Goal: Task Accomplishment & Management: Manage account settings

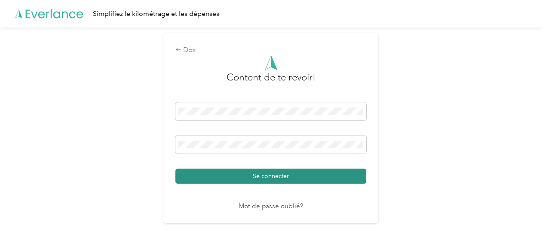
click at [266, 179] on font "Se connecter" at bounding box center [271, 175] width 36 height 7
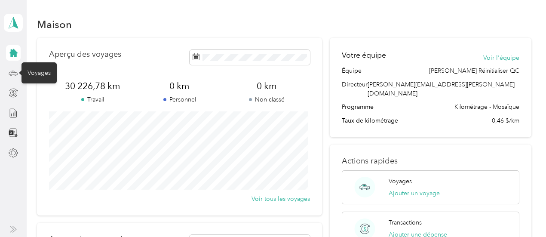
click at [15, 72] on icon at bounding box center [13, 72] width 9 height 9
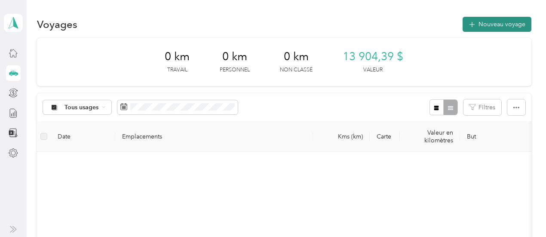
click at [491, 24] on font "Nouveau voyage" at bounding box center [501, 24] width 47 height 7
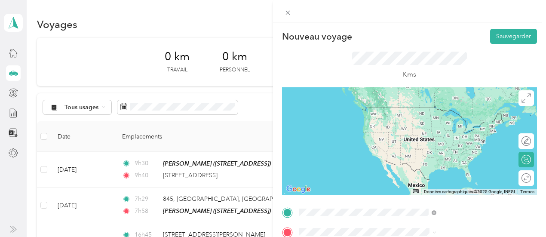
click at [435, 120] on font "[STREET_ADDRESS][PERSON_NAME]" at bounding box center [457, 116] width 102 height 7
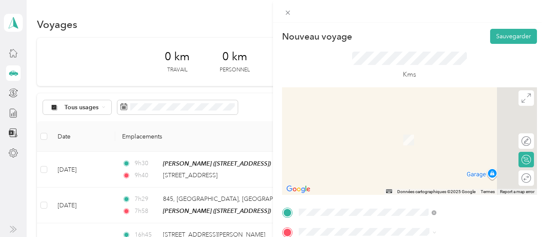
click at [431, 185] on font "[STREET_ADDRESS]" at bounding box center [433, 183] width 55 height 7
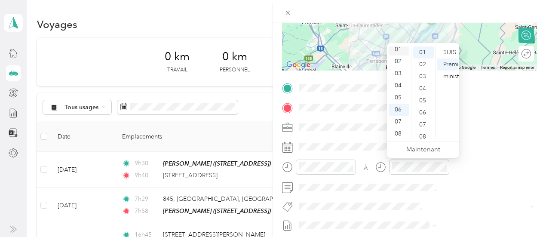
scroll to position [6, 0]
click at [399, 47] on font "12" at bounding box center [397, 46] width 7 height 7
click at [423, 131] on font "38" at bounding box center [422, 132] width 7 height 7
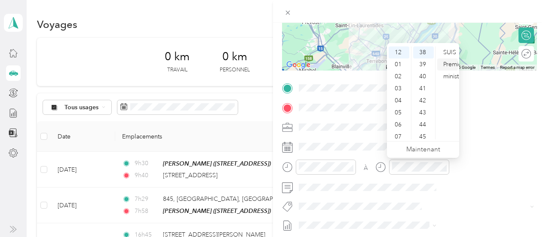
click at [446, 61] on font "Premier ministre" at bounding box center [453, 70] width 21 height 19
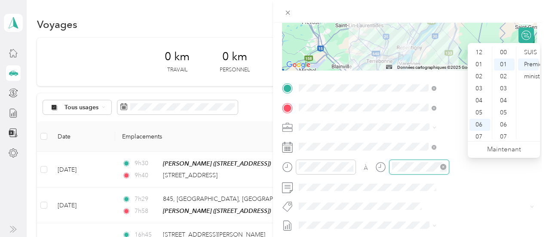
scroll to position [12, 0]
click at [480, 60] on font "01" at bounding box center [478, 61] width 7 height 7
click at [502, 69] on font "20" at bounding box center [503, 69] width 7 height 7
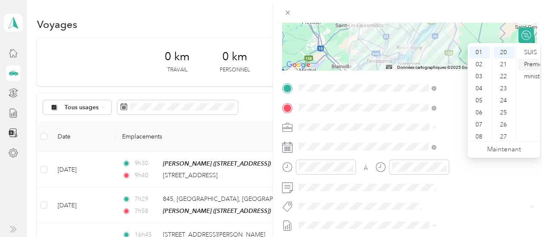
click at [521, 65] on div "Premier ministre" at bounding box center [528, 64] width 21 height 12
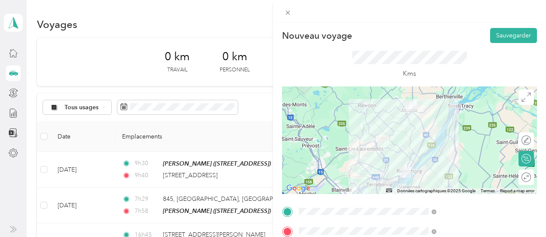
scroll to position [0, 0]
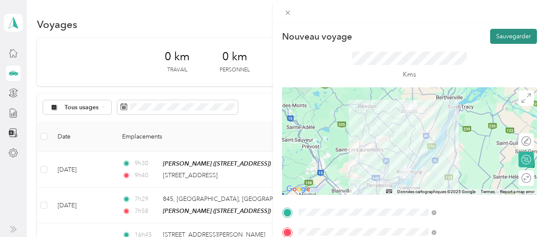
click at [508, 37] on font "Sauvegarder" at bounding box center [513, 36] width 35 height 7
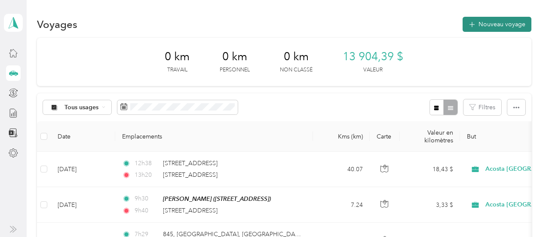
click at [497, 24] on font "Nouveau voyage" at bounding box center [501, 24] width 47 height 7
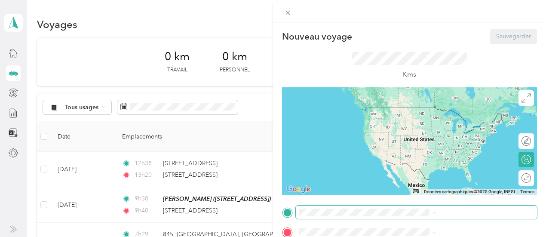
click at [415, 207] on span at bounding box center [416, 212] width 241 height 14
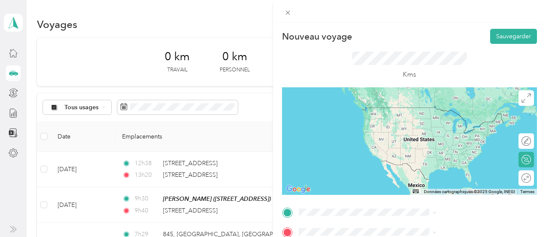
click at [460, 165] on span "[STREET_ADDRESS]" at bounding box center [433, 163] width 55 height 8
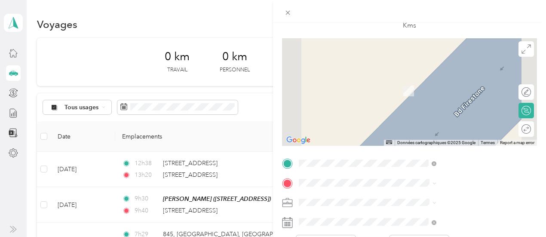
scroll to position [51, 0]
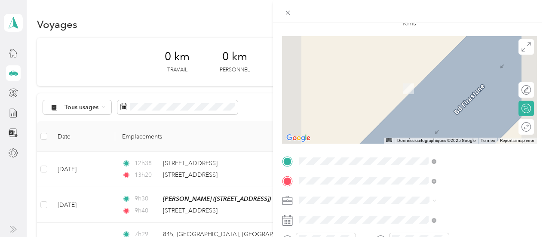
click at [441, 92] on font "[STREET_ADDRESS]" at bounding box center [433, 88] width 55 height 7
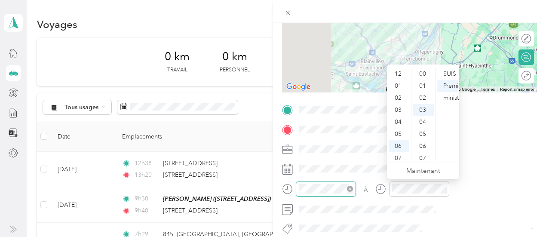
scroll to position [52, 0]
click at [397, 81] on font "05" at bounding box center [397, 82] width 7 height 7
click at [424, 71] on font "20" at bounding box center [422, 71] width 7 height 7
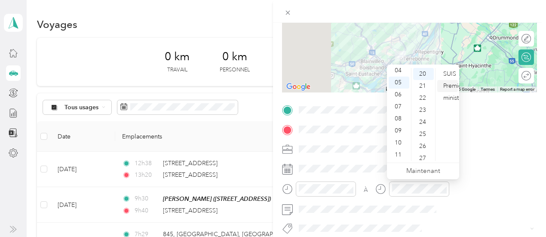
click at [449, 84] on font "Premier ministre" at bounding box center [453, 91] width 21 height 19
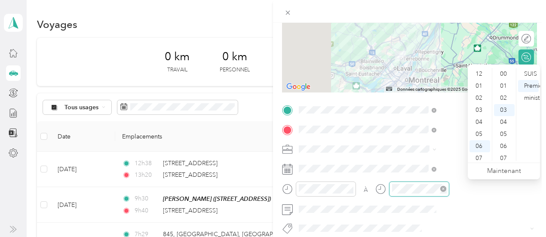
scroll to position [52, 0]
click at [502, 157] on font "10" at bounding box center [503, 157] width 7 height 7
click at [531, 88] on font "Premier ministre" at bounding box center [534, 91] width 21 height 19
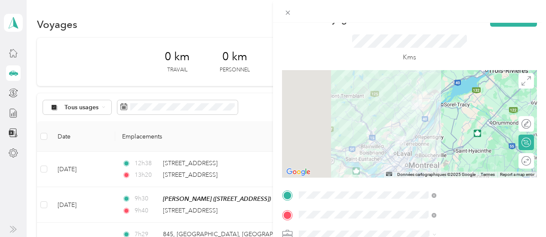
scroll to position [8, 0]
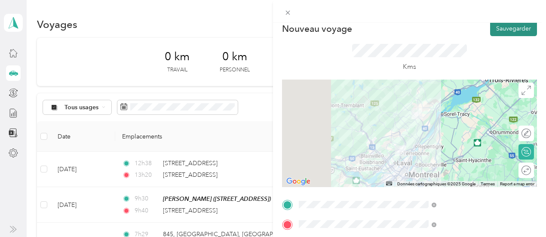
click at [513, 27] on font "Sauvegarder" at bounding box center [513, 28] width 35 height 7
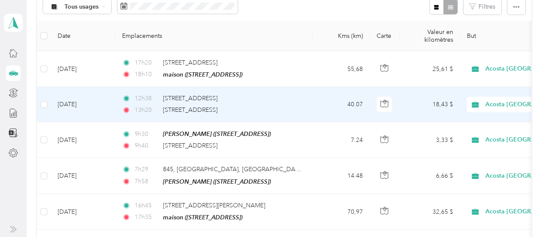
scroll to position [100, 0]
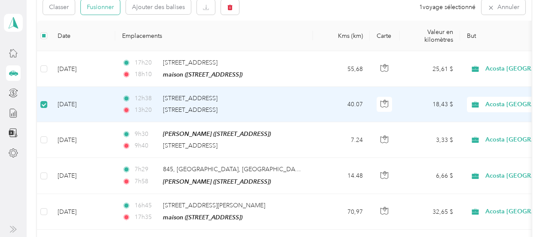
click at [112, 8] on font "Fusionner" at bounding box center [100, 6] width 27 height 7
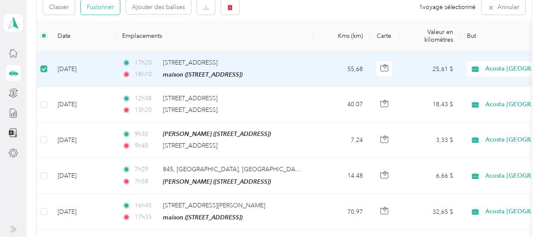
click at [100, 4] on font "Fusionner" at bounding box center [100, 6] width 27 height 7
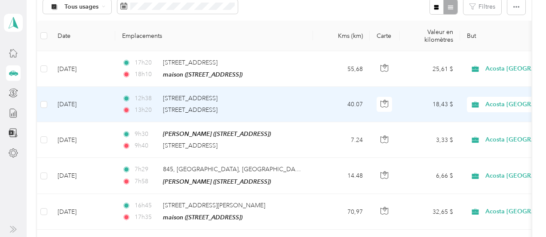
click at [453, 106] on td "18,43 $" at bounding box center [430, 104] width 60 height 35
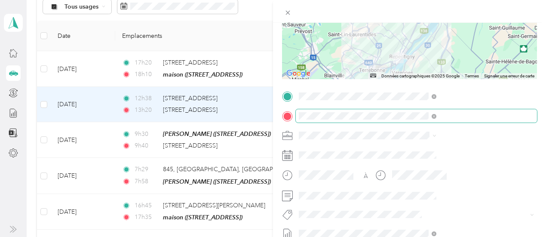
scroll to position [119, 0]
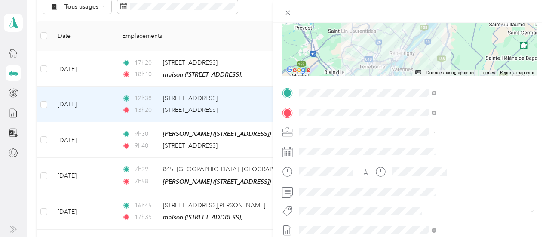
click at [418, 132] on font "Fab Team - R" at bounding box center [414, 131] width 31 height 6
click at [418, 117] on button "Fab Team - C" at bounding box center [415, 115] width 44 height 11
click at [427, 101] on button "Fab Beiersdorf" at bounding box center [416, 98] width 47 height 11
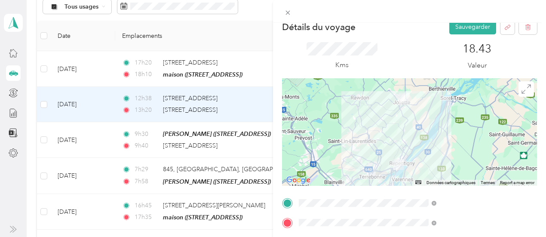
scroll to position [0, 0]
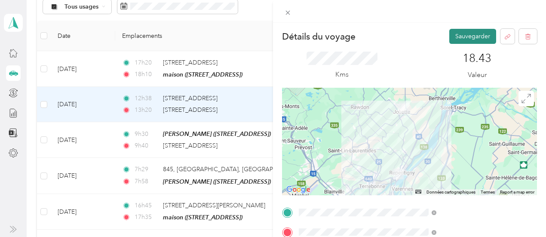
click at [471, 40] on font "Sauvegarder" at bounding box center [472, 36] width 35 height 7
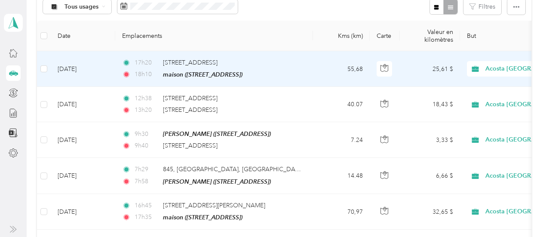
click at [470, 77] on td "Acosta [GEOGRAPHIC_DATA]" at bounding box center [520, 69] width 120 height 36
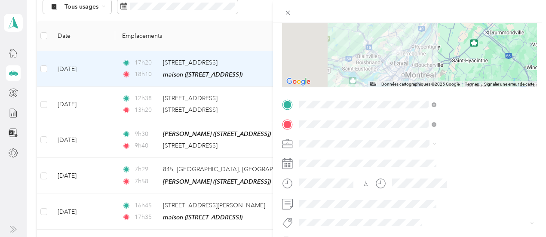
scroll to position [113, 0]
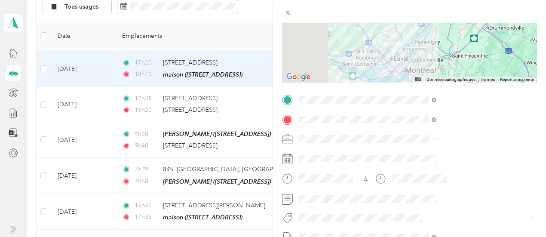
click at [417, 137] on font "Fab Team - R" at bounding box center [414, 140] width 31 height 6
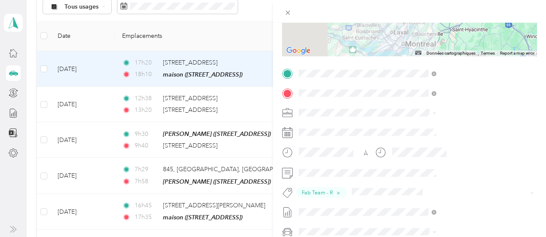
scroll to position [161, 0]
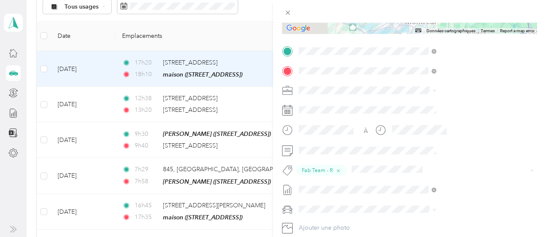
click at [421, 76] on li "Fab Team - C" at bounding box center [458, 75] width 143 height 17
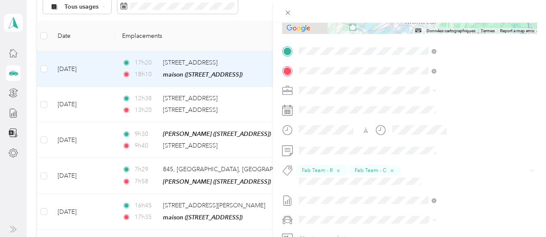
click at [421, 58] on button "Fab Beiersdorf" at bounding box center [416, 58] width 47 height 11
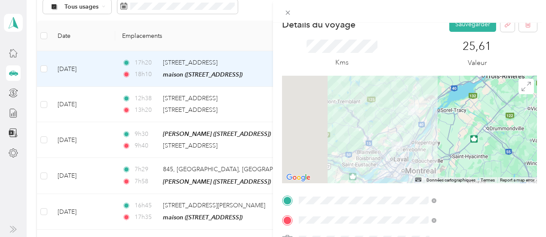
scroll to position [0, 0]
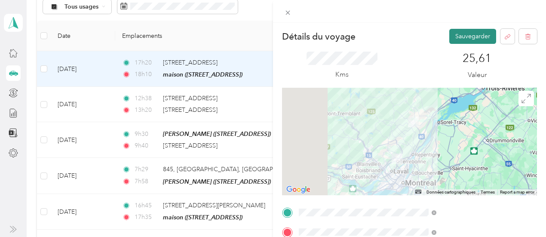
click at [464, 44] on button "Sauvegarder" at bounding box center [472, 36] width 47 height 15
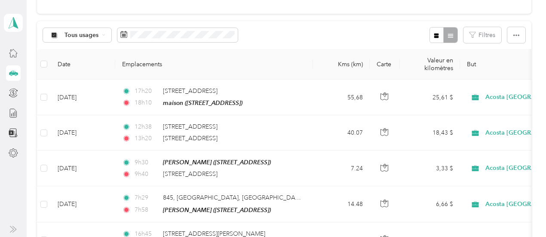
scroll to position [53, 0]
